Goal: Check status: Check status

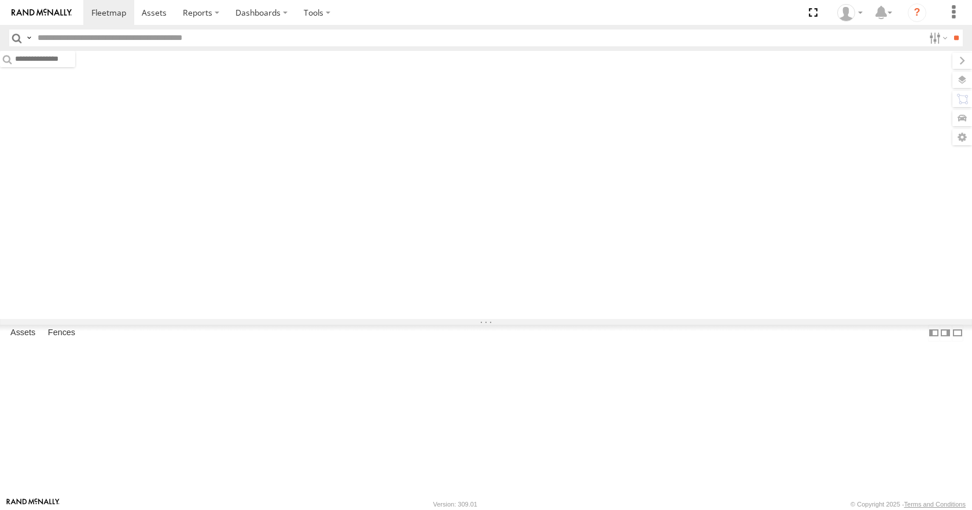
click at [131, 40] on input "text" at bounding box center [478, 37] width 891 height 17
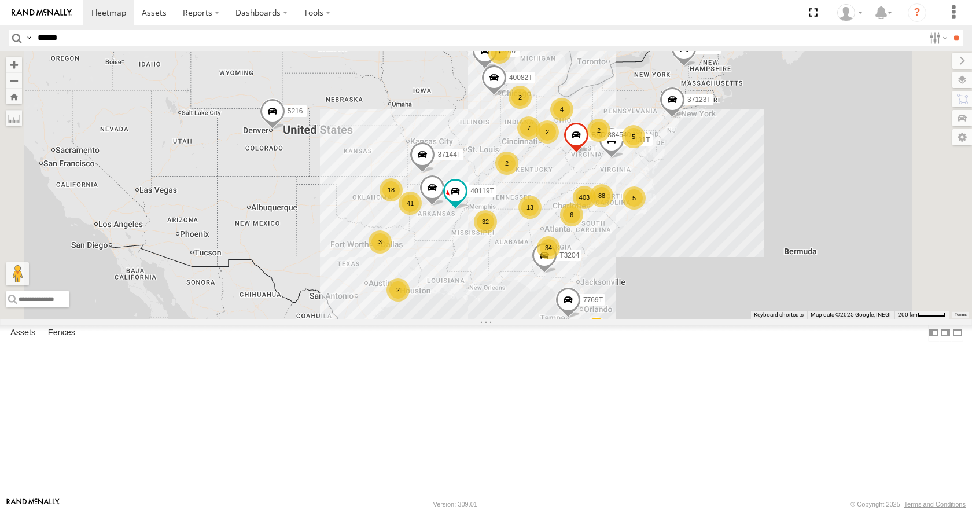
type input "******"
click at [949, 29] on input "**" at bounding box center [955, 37] width 13 height 17
